Goal: Register for event/course

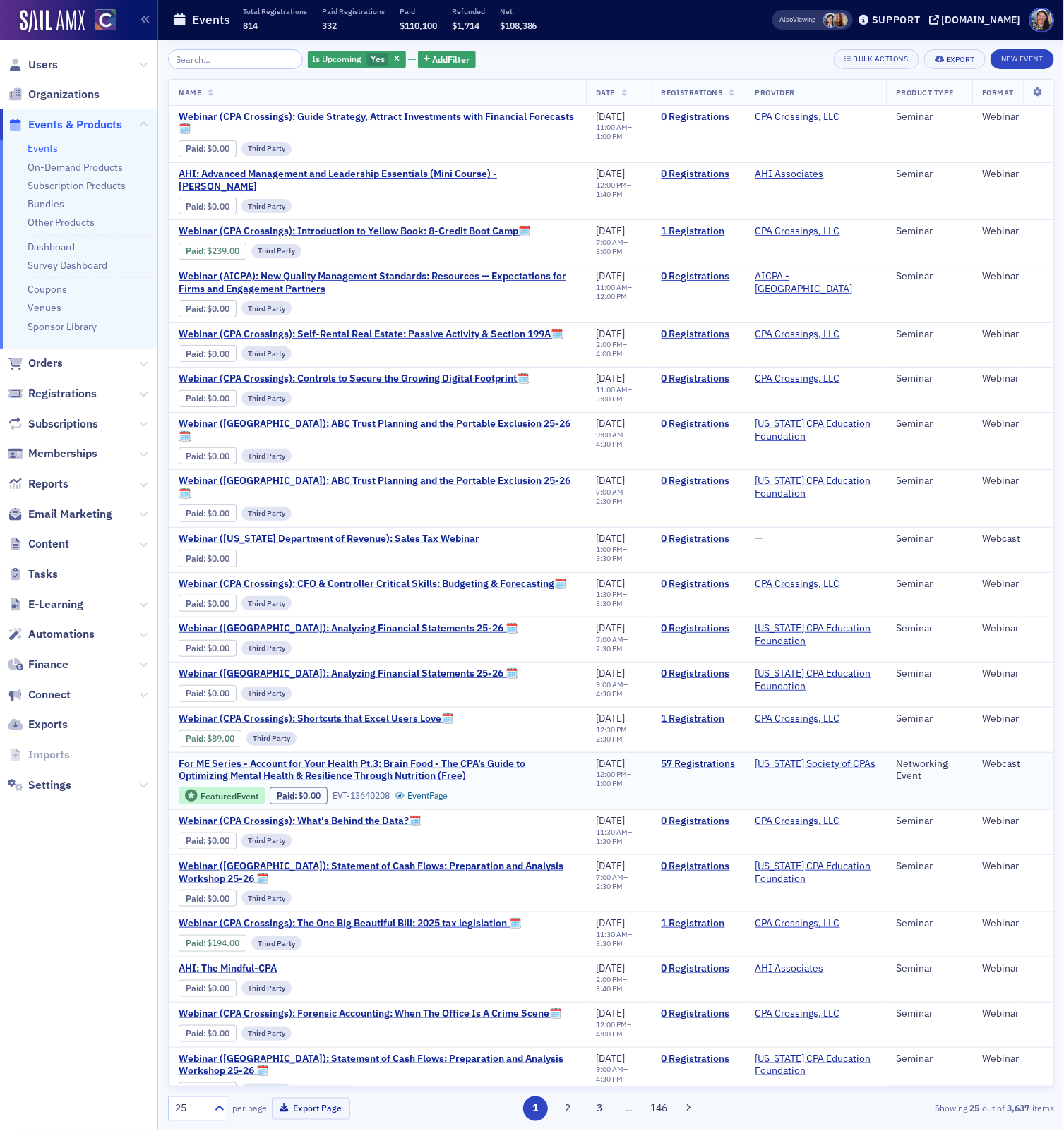
click at [385, 758] on span "For ME Series - Account for Your Health Pt.3: Brain Food - The CPA’s Guide to O…" at bounding box center [377, 770] width 397 height 24
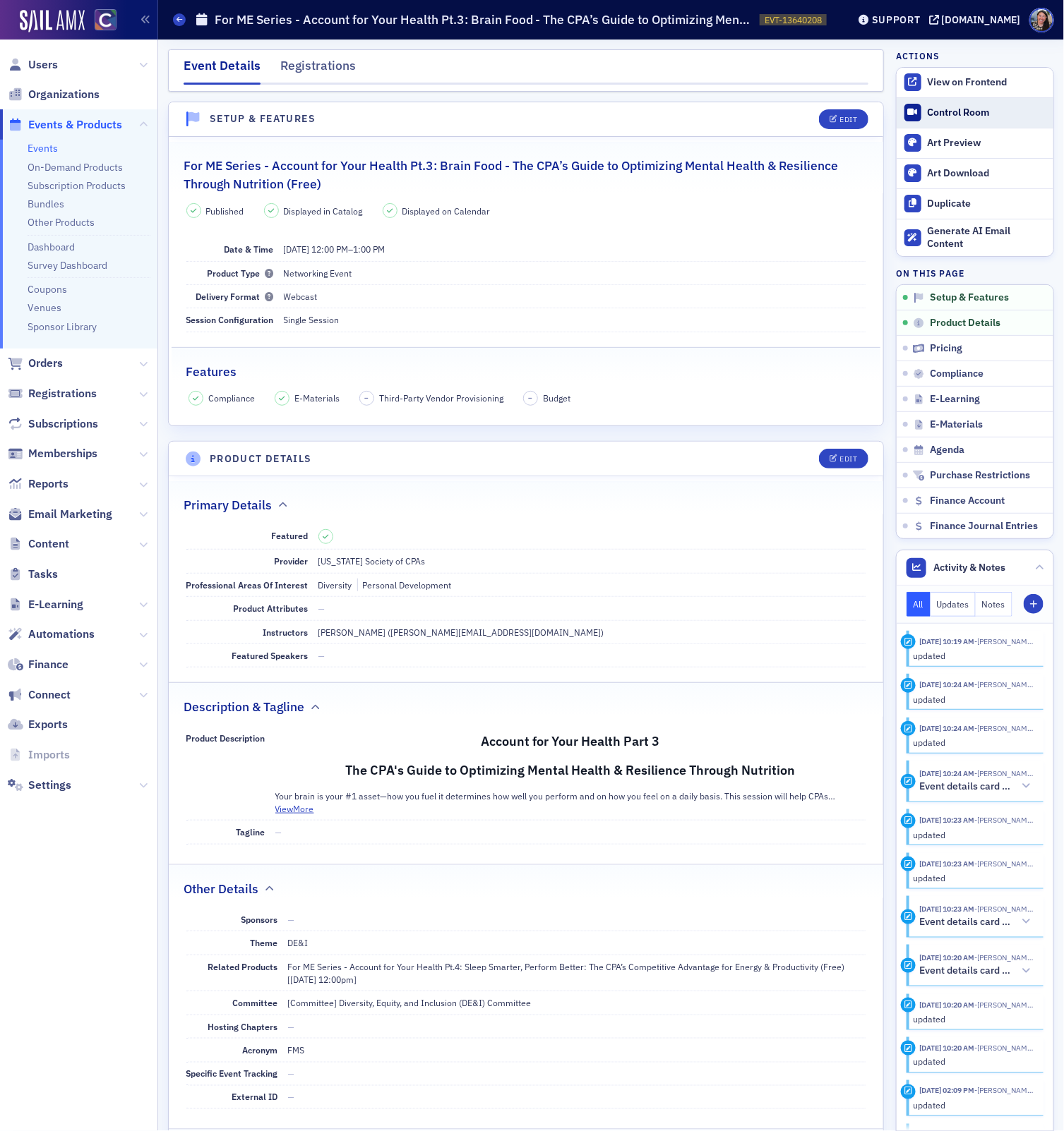
click at [935, 114] on div "Control Room" at bounding box center [987, 113] width 118 height 13
click at [70, 392] on span "Registrations" at bounding box center [62, 394] width 68 height 16
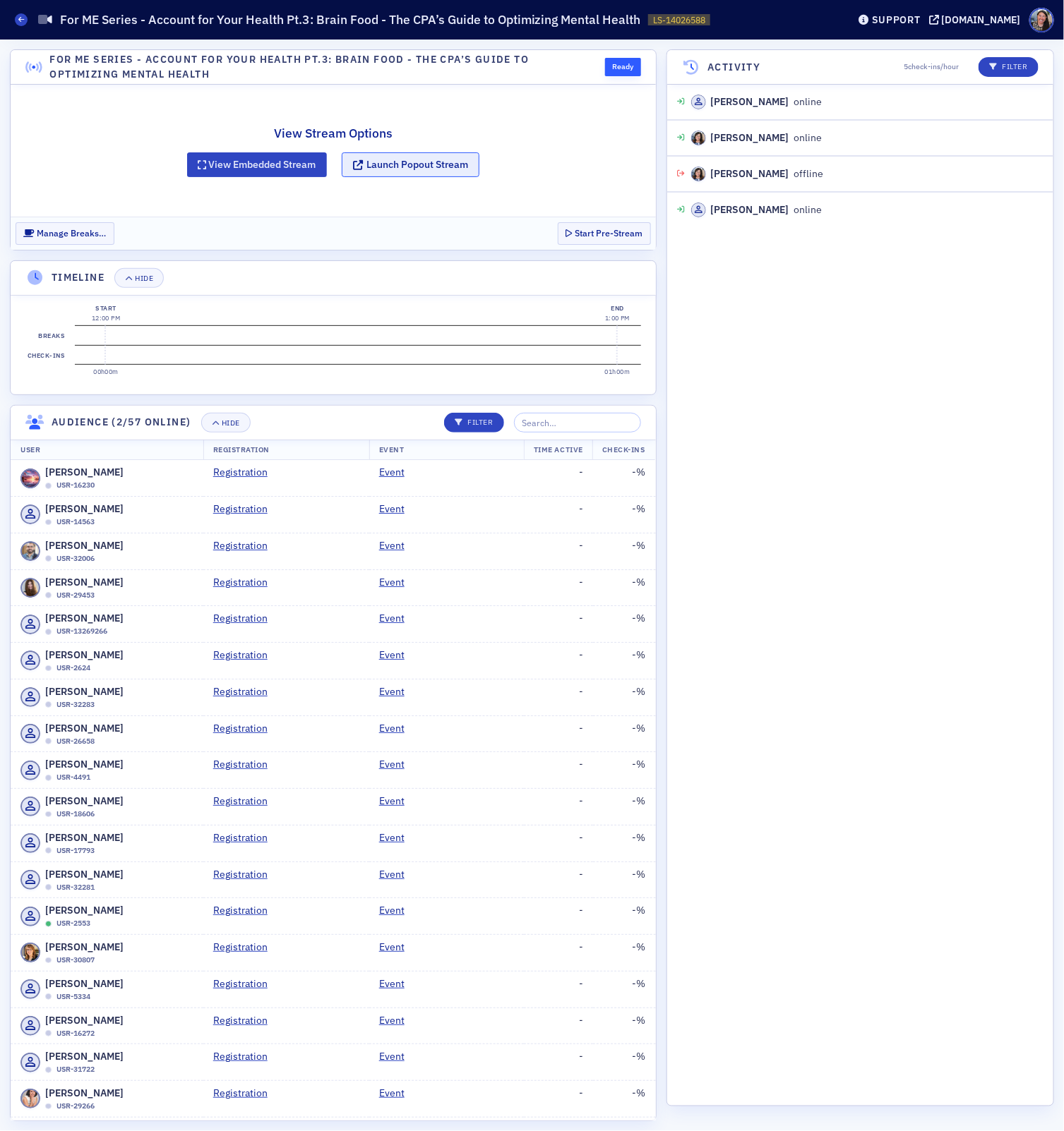
click at [396, 169] on button "Launch Popout Stream" at bounding box center [410, 165] width 138 height 24
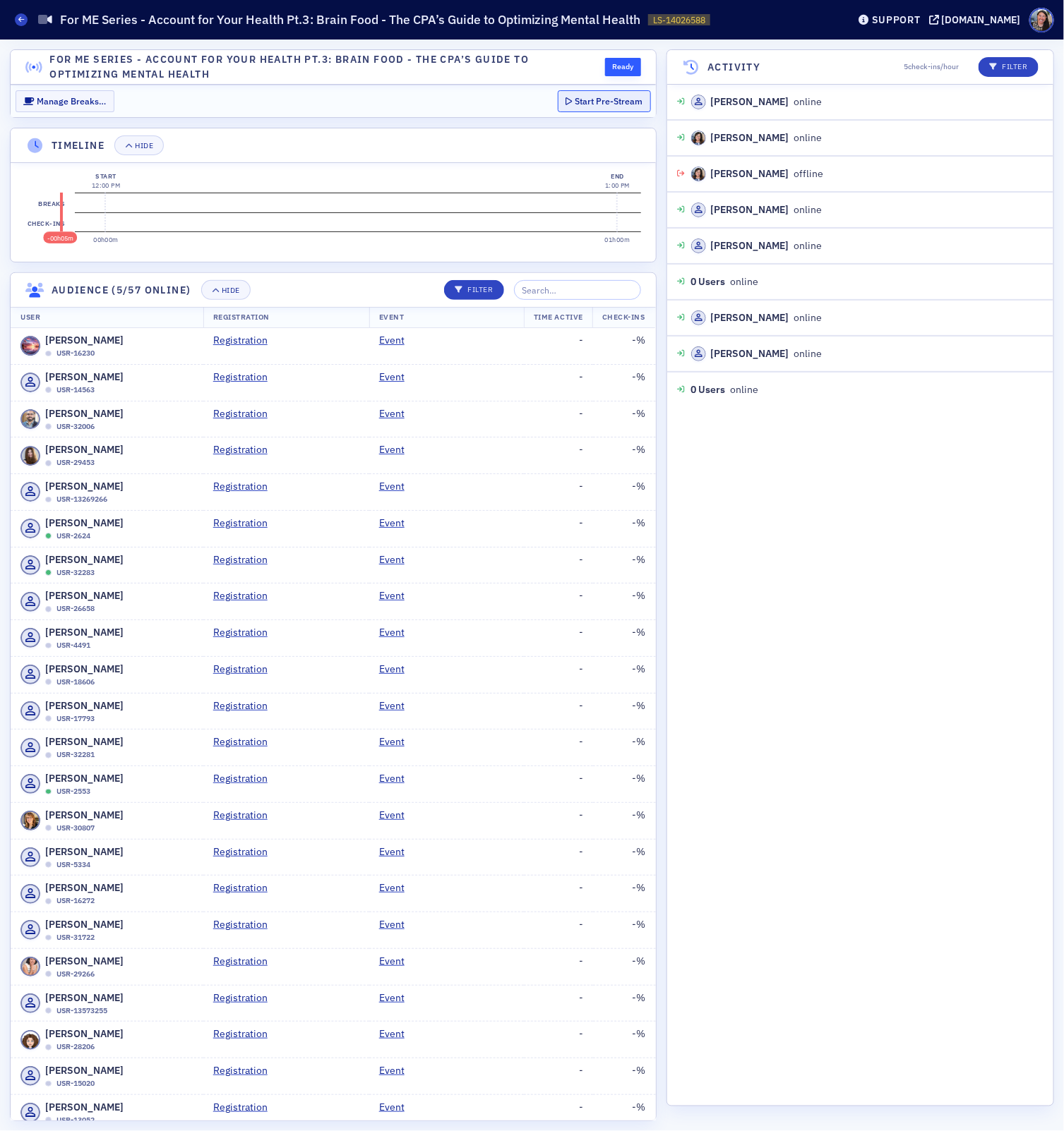
click at [598, 102] on button "Start Pre-Stream" at bounding box center [604, 101] width 93 height 22
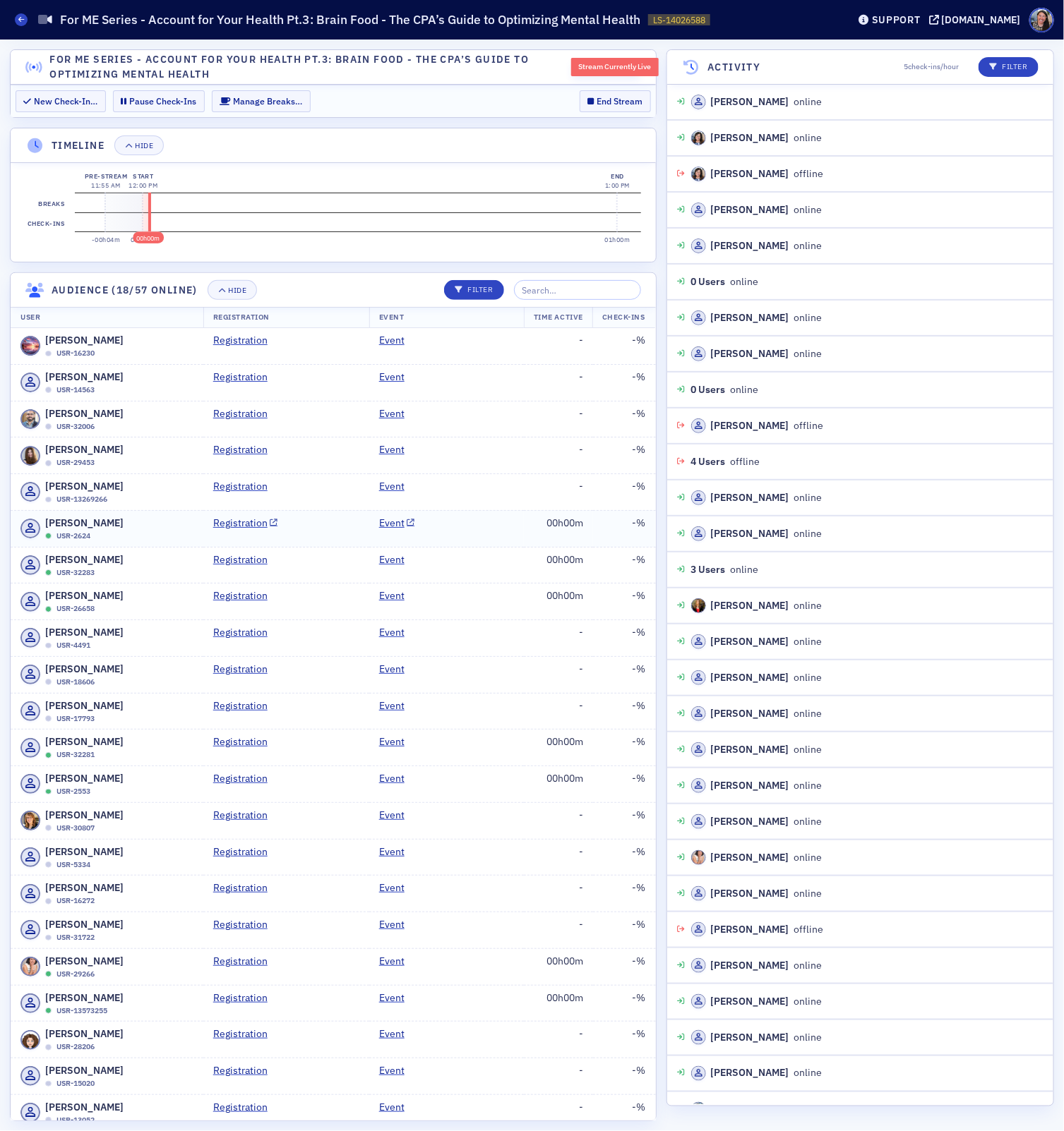
scroll to position [1, 0]
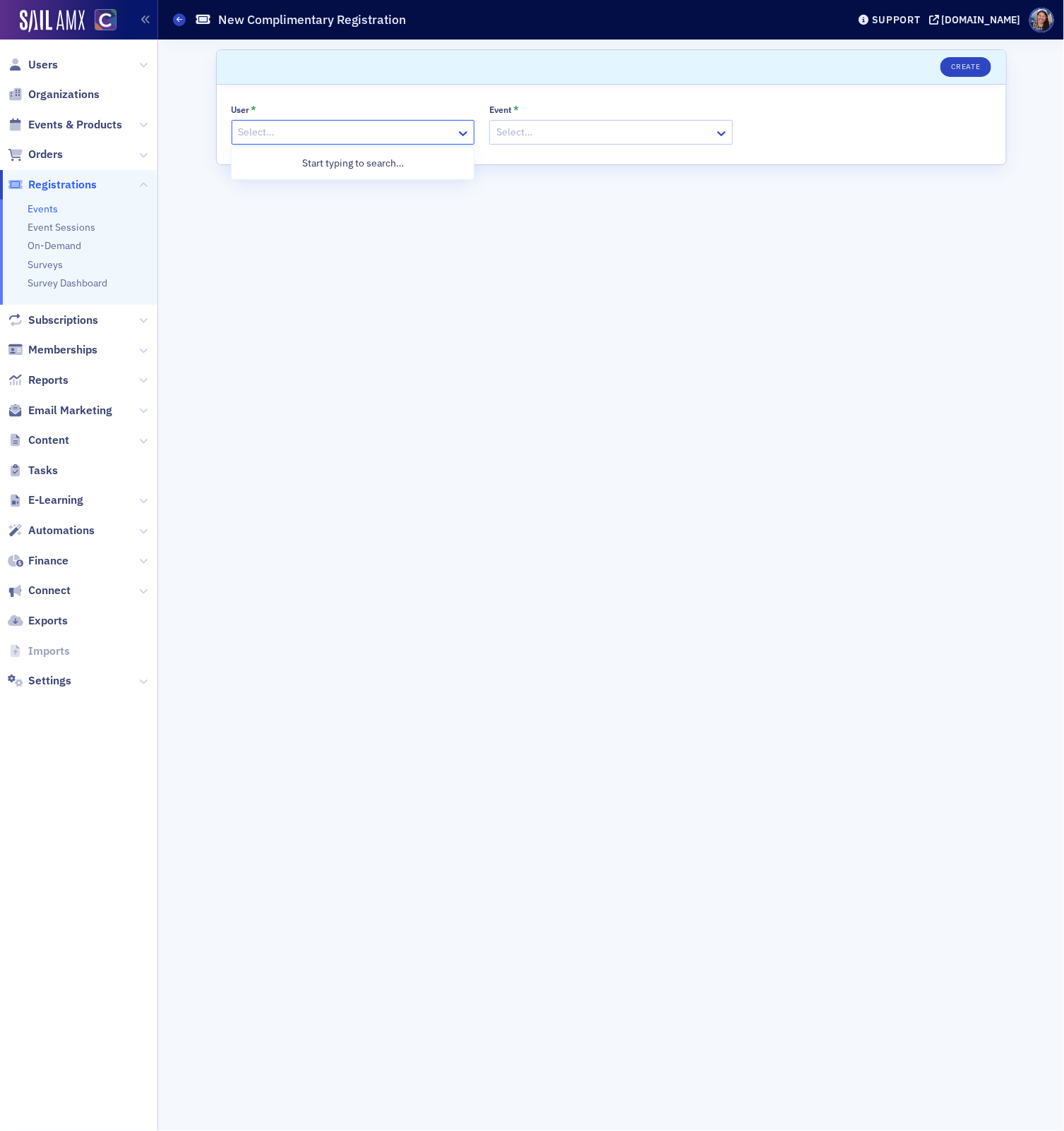
click at [377, 136] on div at bounding box center [347, 132] width 218 height 18
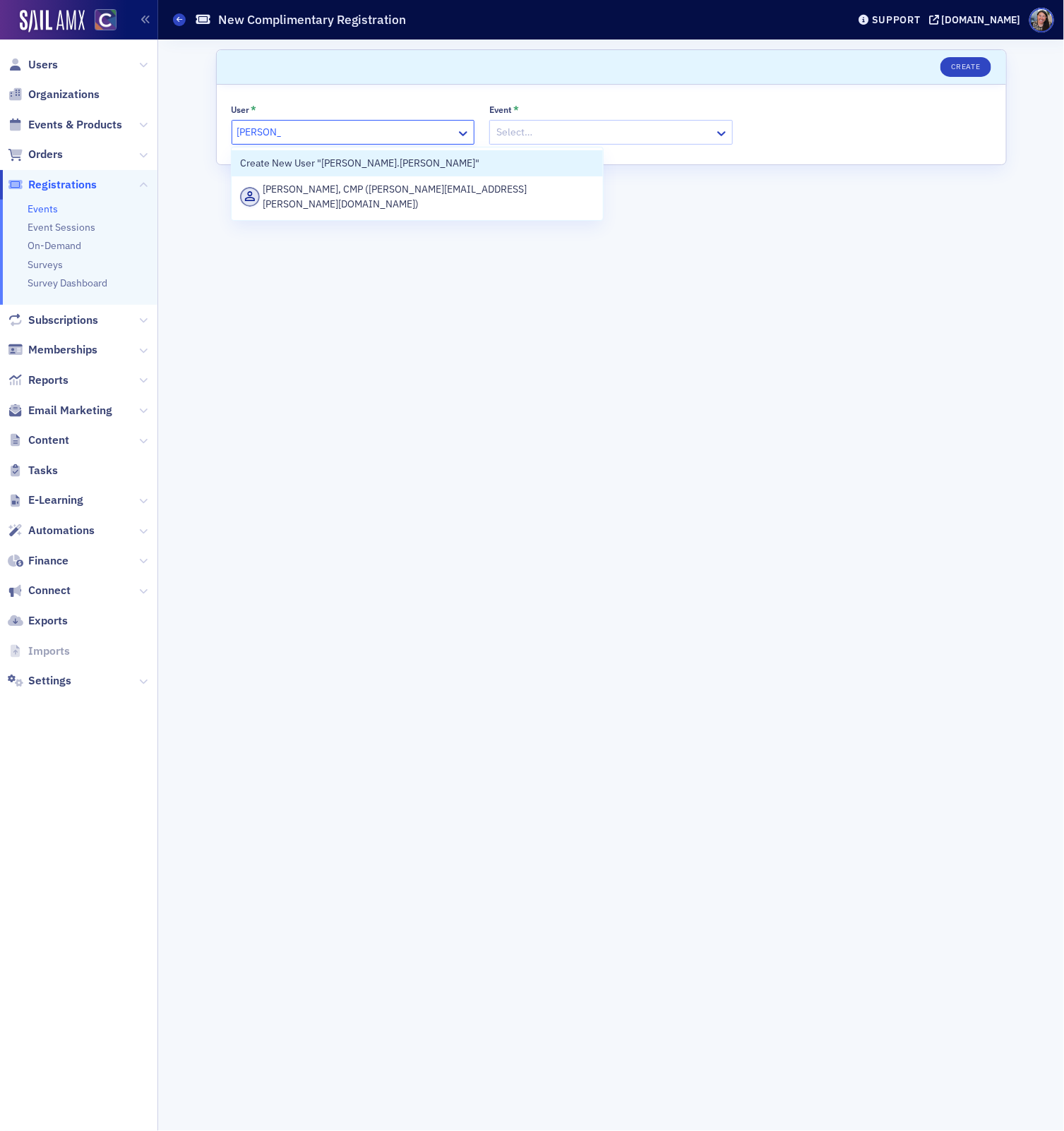
type input "[PERSON_NAME].[PERSON_NAME]"
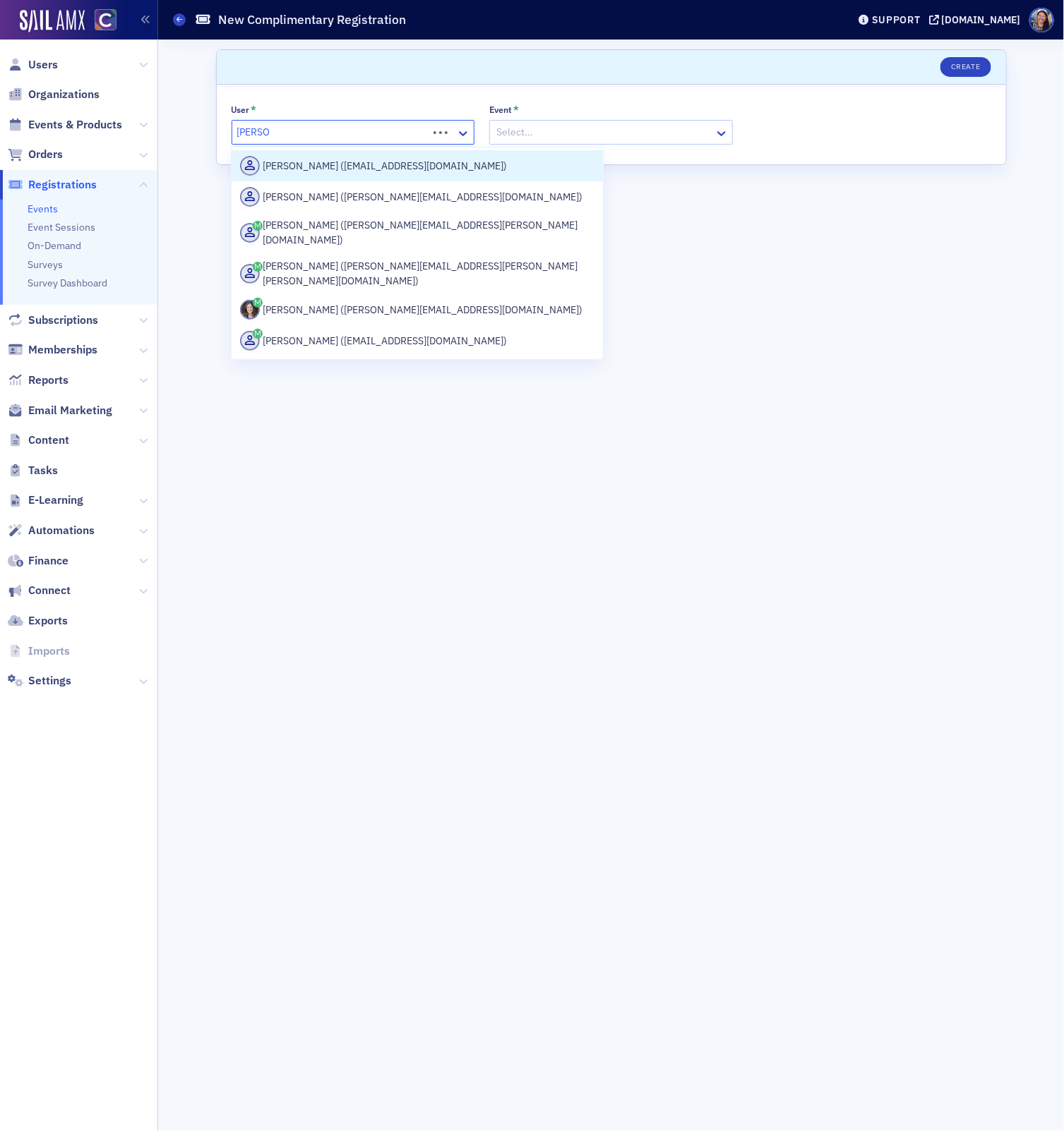
type input "tiffany.l"
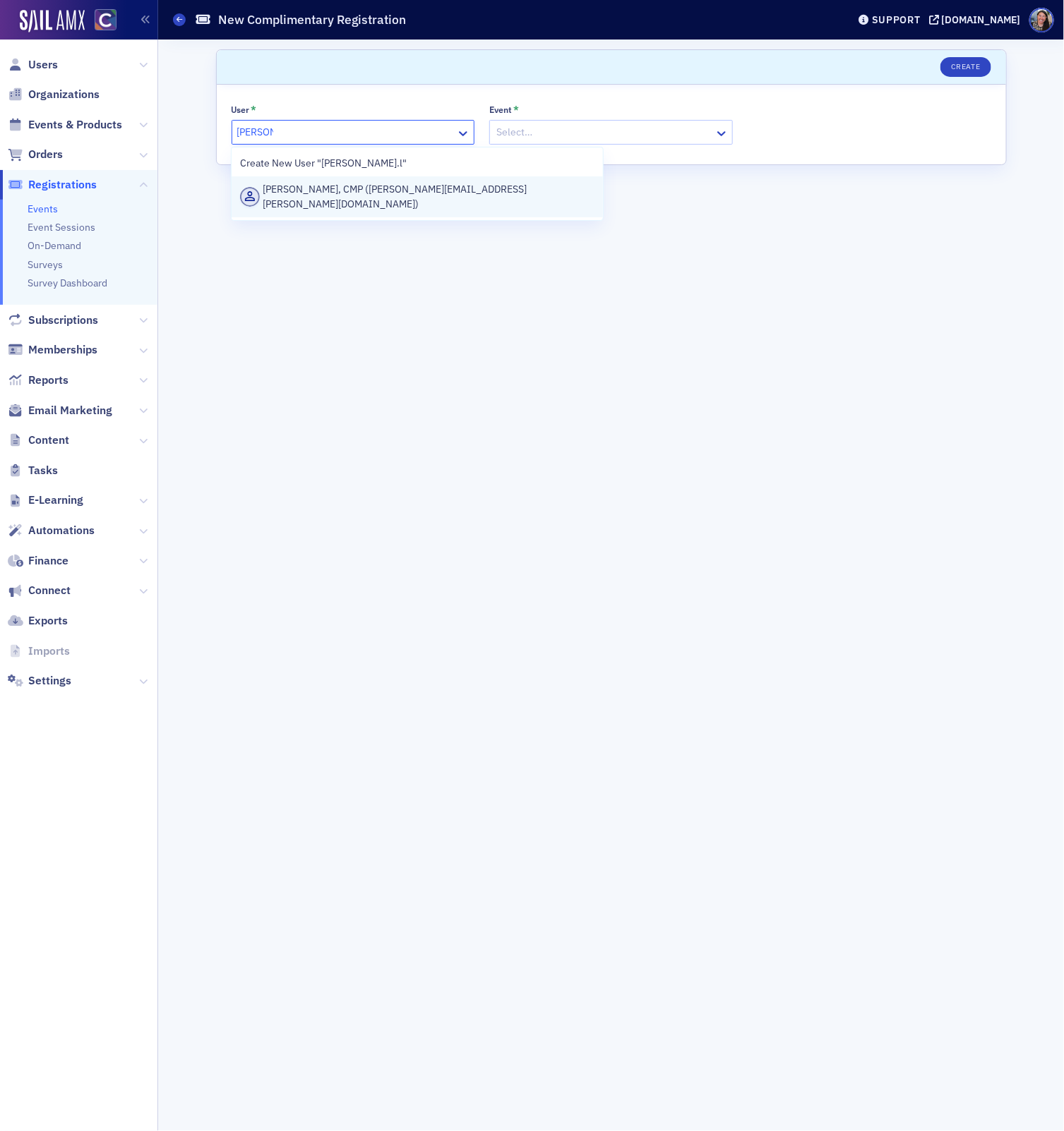
click at [418, 188] on div "Tiffany Carson, CMP (tiffany.l.carson@gmail.com)" at bounding box center [417, 197] width 354 height 29
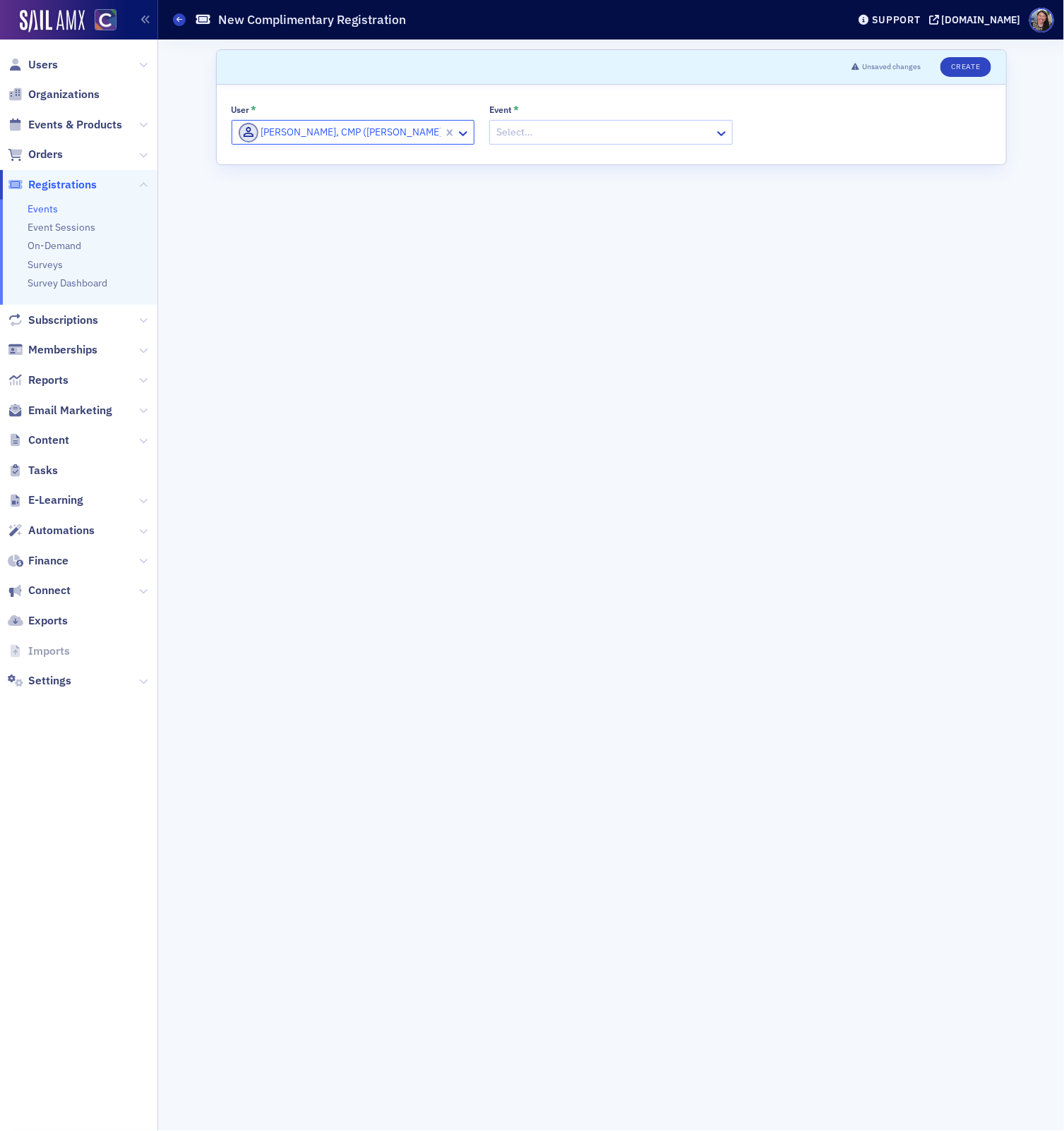
click at [576, 133] on div at bounding box center [604, 132] width 218 height 18
type input "c"
click at [593, 137] on div at bounding box center [604, 132] width 218 height 18
type input "for me"
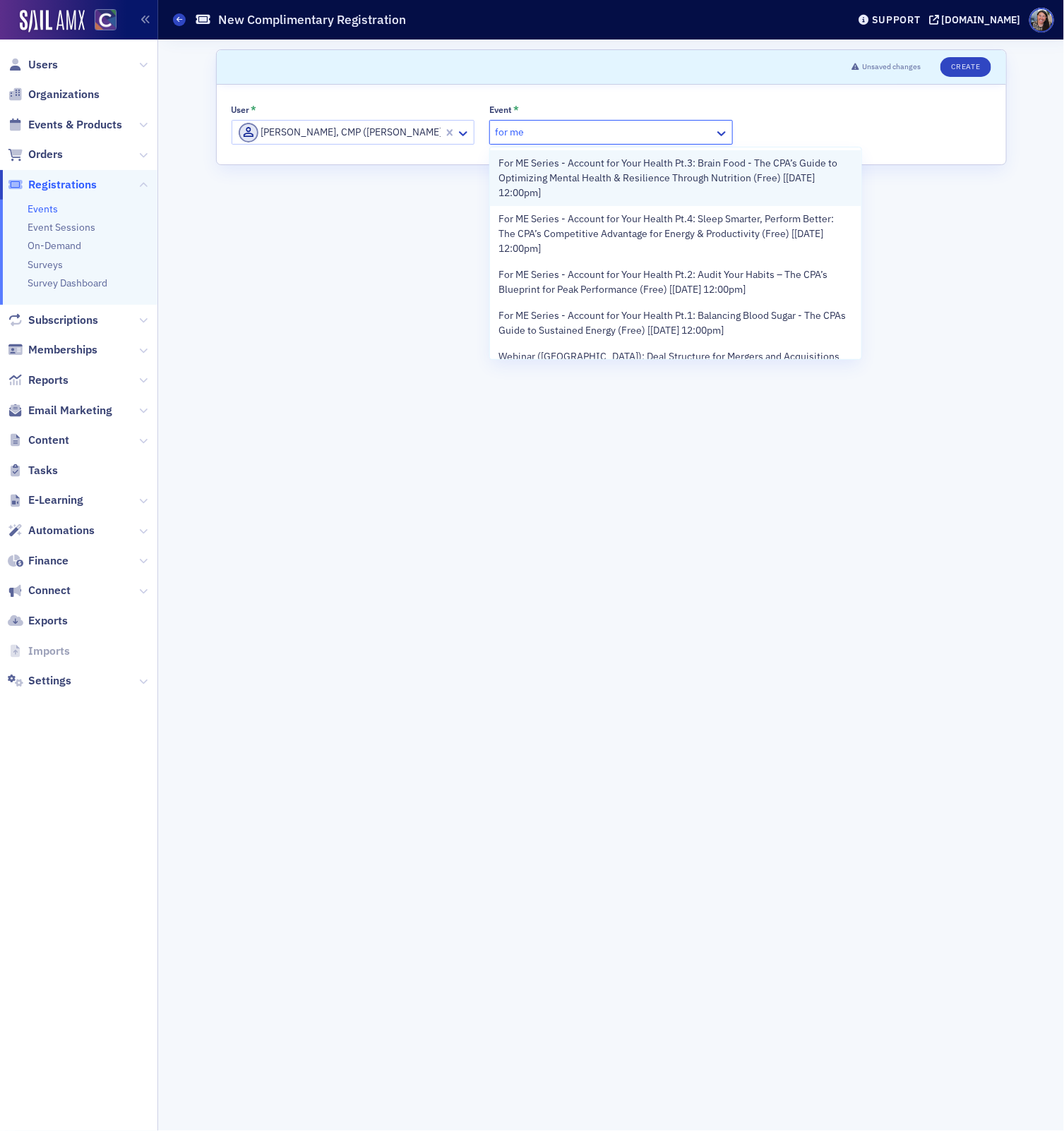
click at [575, 164] on span "For ME Series - Account for Your Health Pt.3: Brain Food - The CPA’s Guide to O…" at bounding box center [675, 178] width 354 height 44
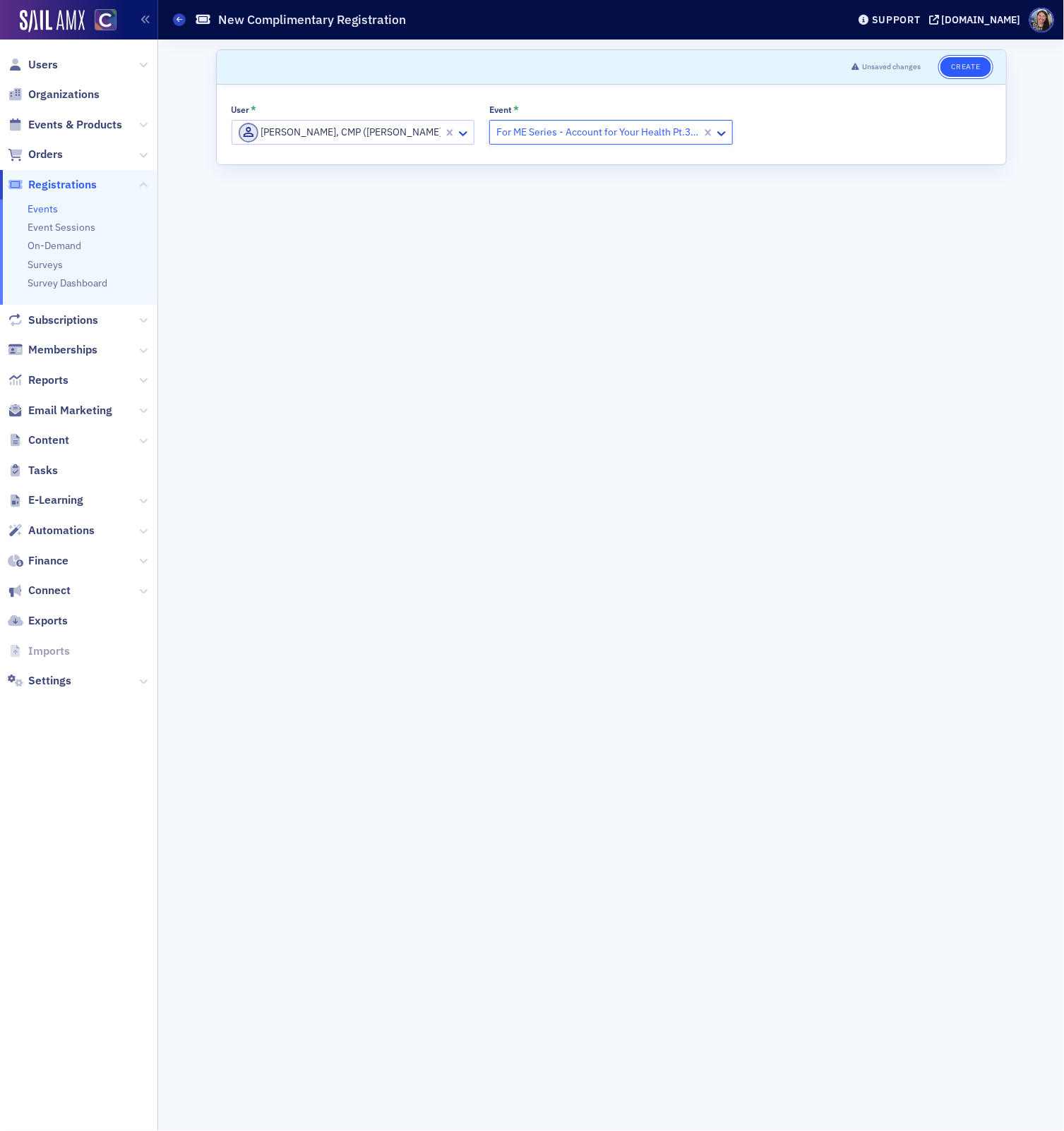
click at [972, 65] on button "Create" at bounding box center [966, 67] width 50 height 20
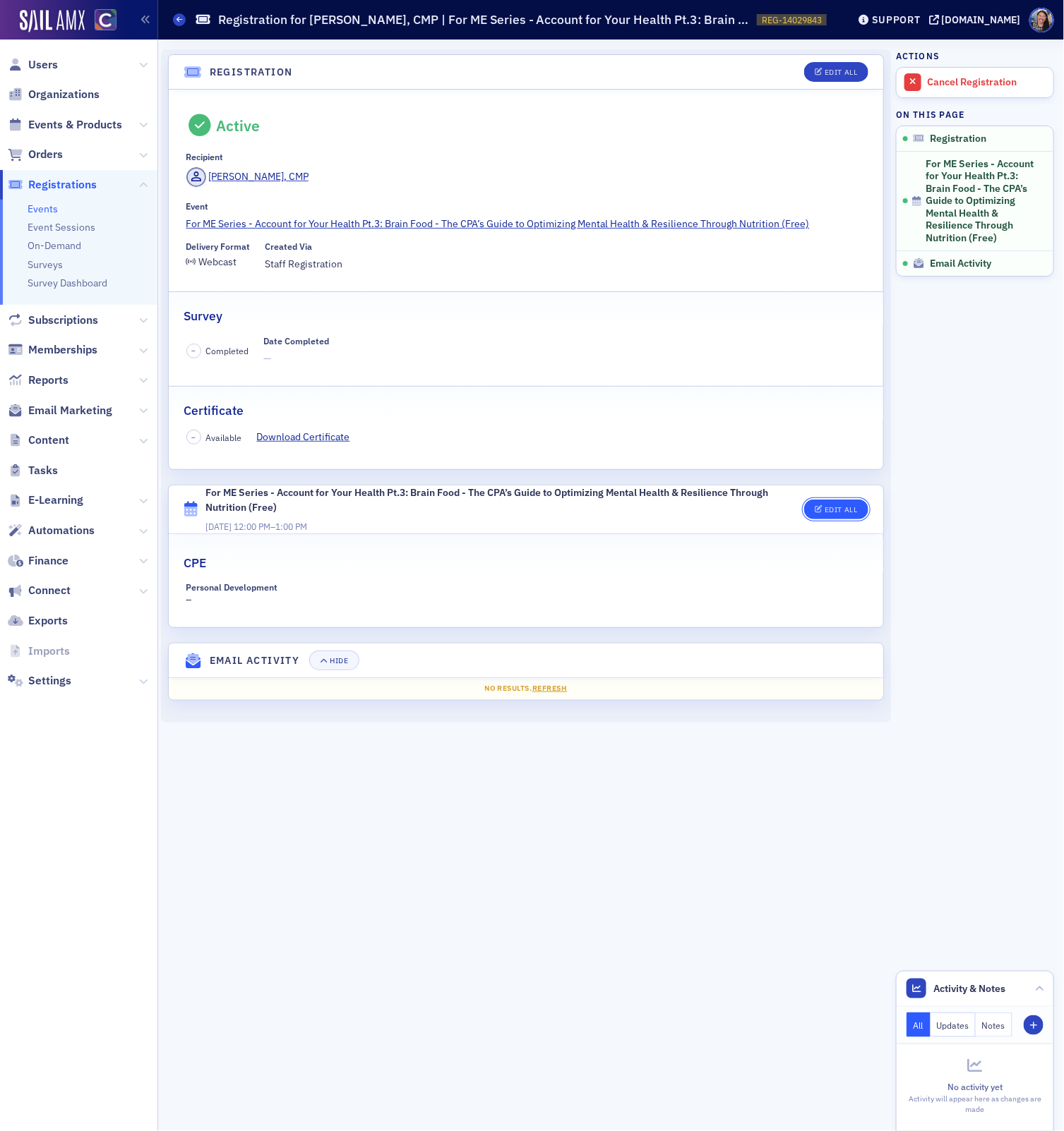
click at [843, 506] on div "Edit All" at bounding box center [840, 510] width 32 height 8
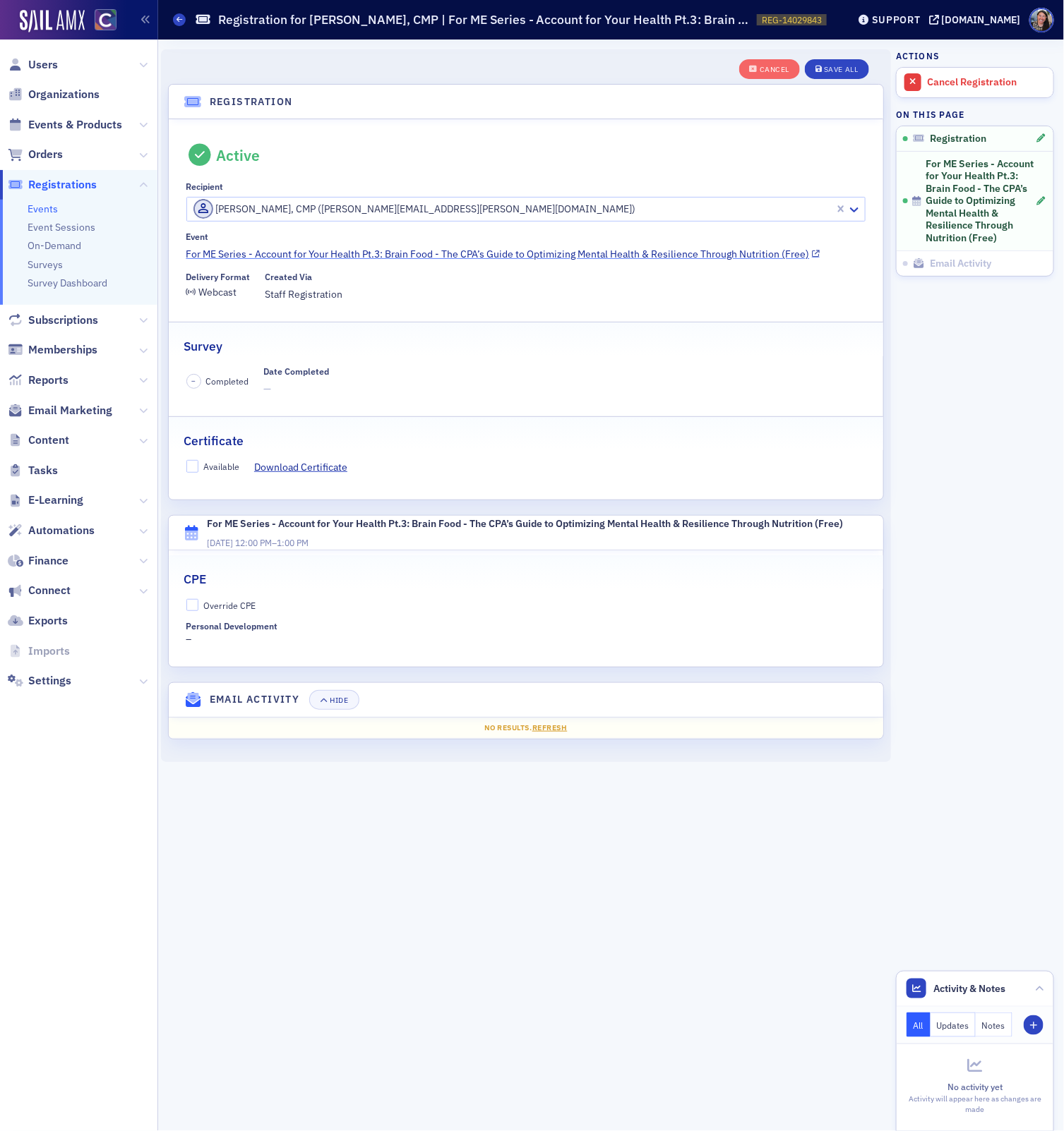
click at [426, 253] on link "For ME Series - Account for Your Health Pt.3: Brain Food - The CPA’s Guide to O…" at bounding box center [527, 254] width 680 height 15
click at [847, 70] on div "Save All" at bounding box center [840, 70] width 34 height 8
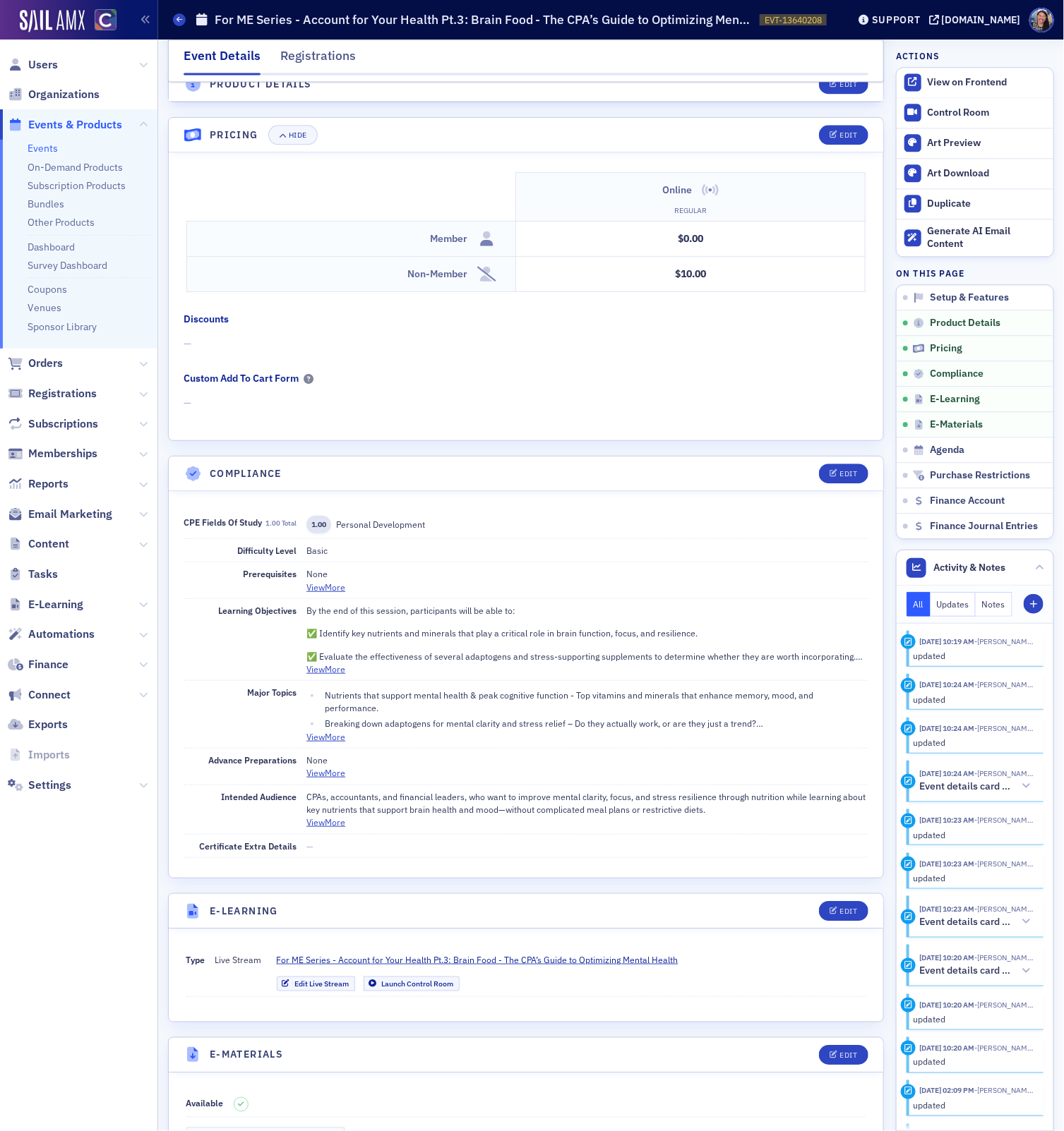
scroll to position [1268, 0]
